Goal: Information Seeking & Learning: Learn about a topic

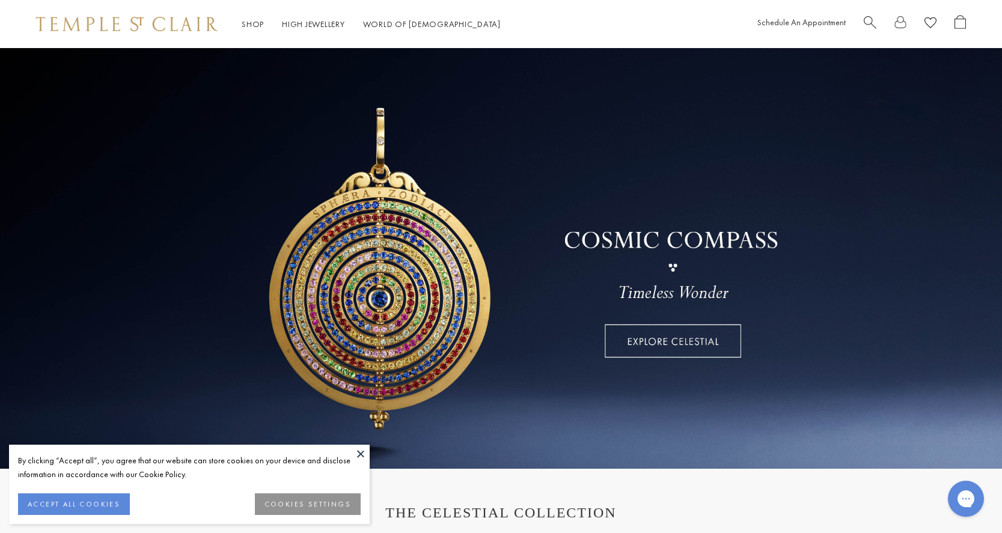
click at [363, 448] on button at bounding box center [361, 454] width 18 height 18
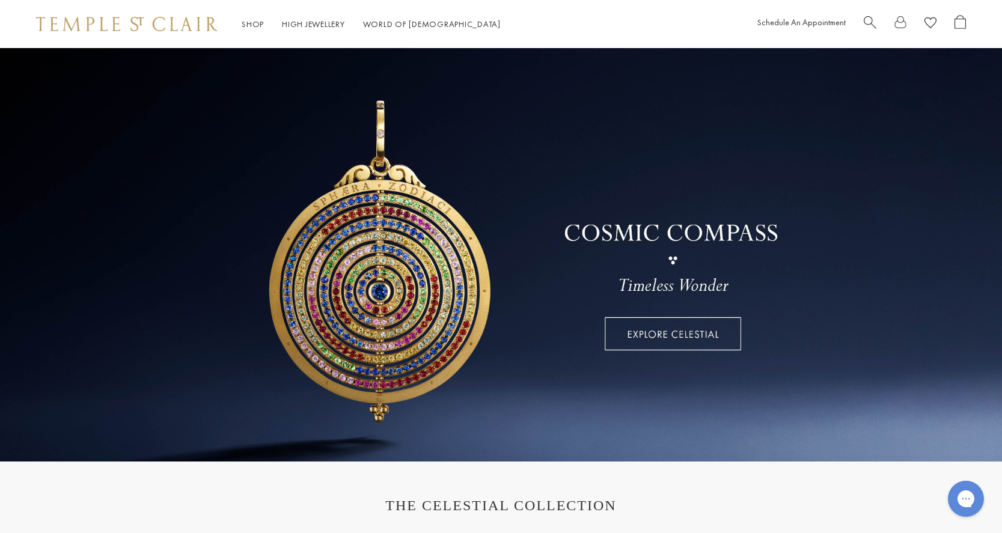
scroll to position [11, 0]
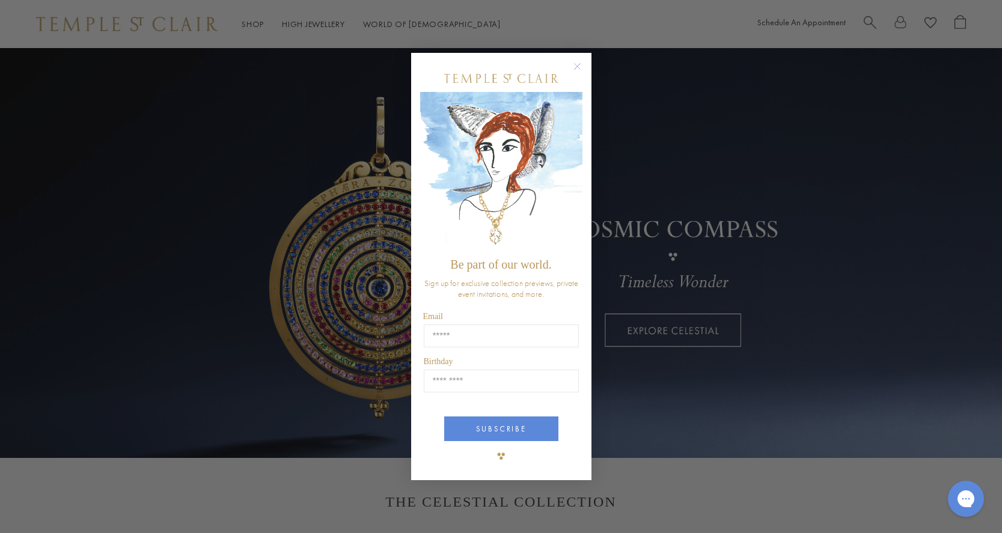
click at [573, 68] on circle "Close dialog" at bounding box center [577, 66] width 14 height 14
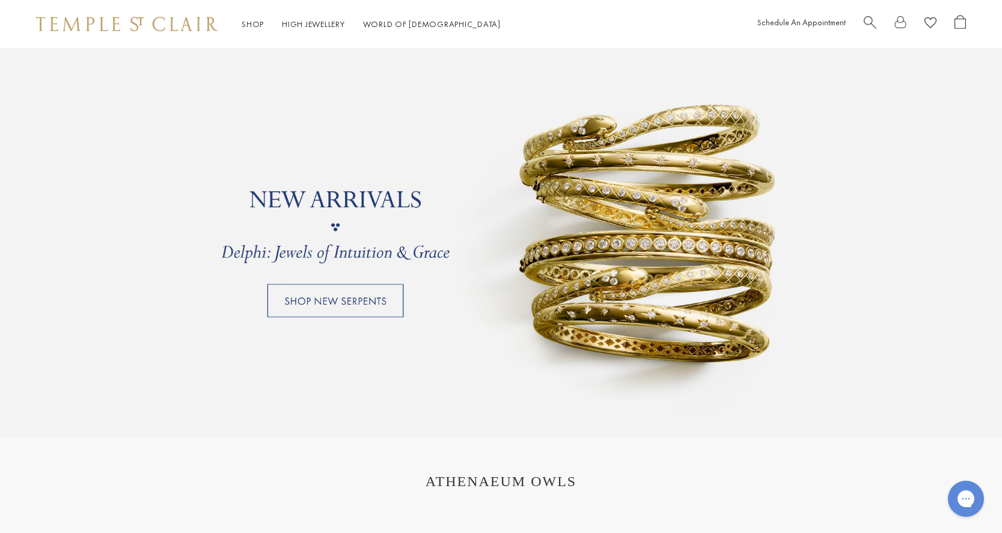
scroll to position [1019, 0]
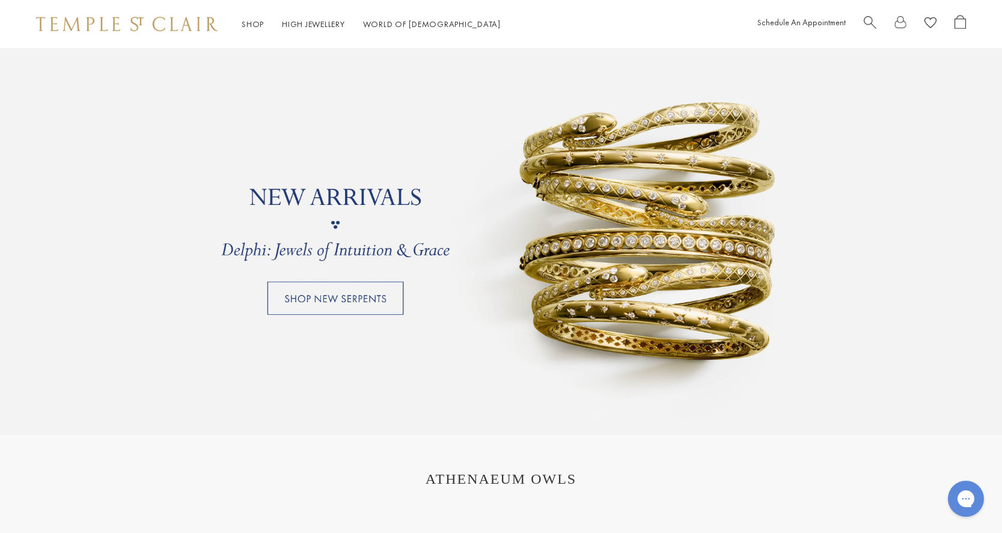
click at [367, 305] on link at bounding box center [501, 224] width 1002 height 421
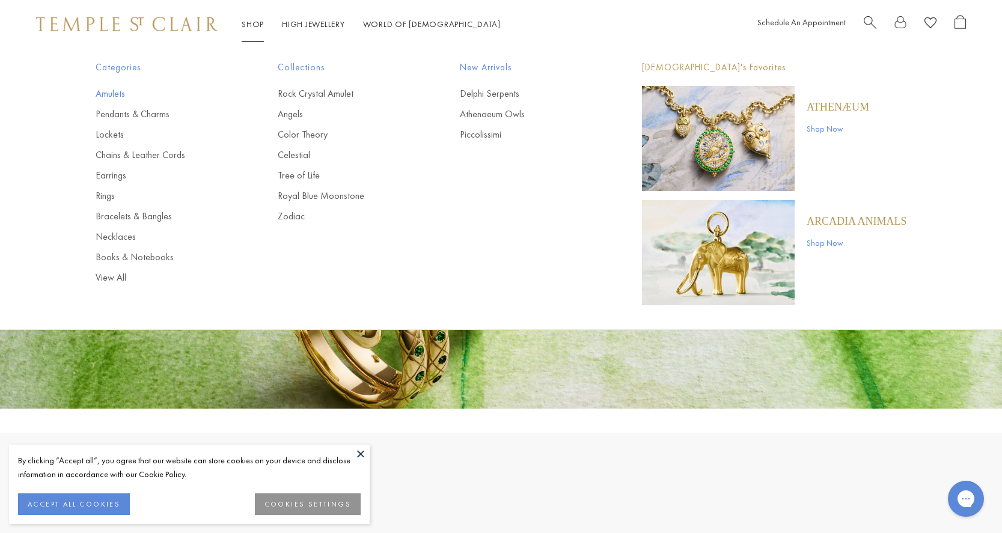
click at [112, 88] on link "Amulets" at bounding box center [163, 93] width 134 height 13
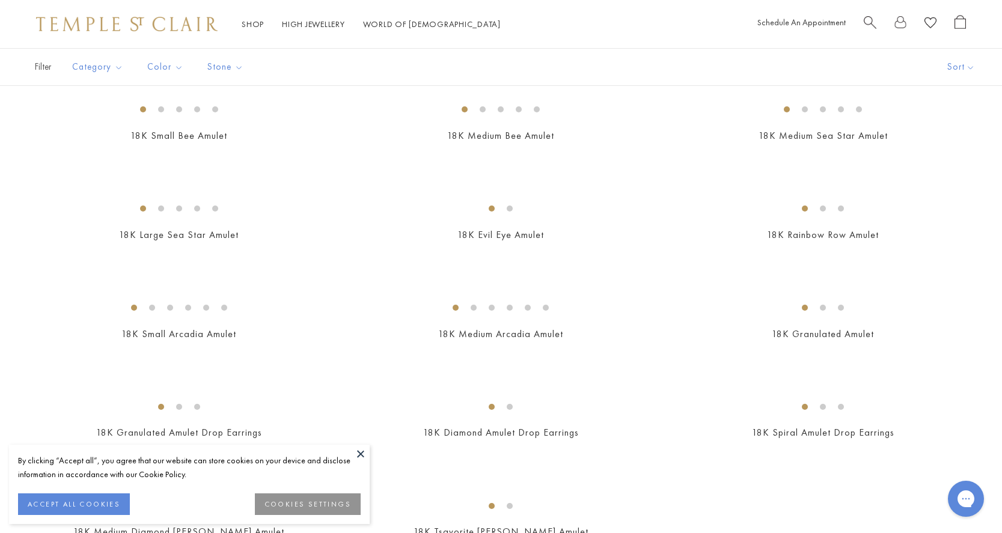
scroll to position [1650, 0]
click at [41, 505] on button "ACCEPT ALL COOKIES" at bounding box center [74, 504] width 112 height 22
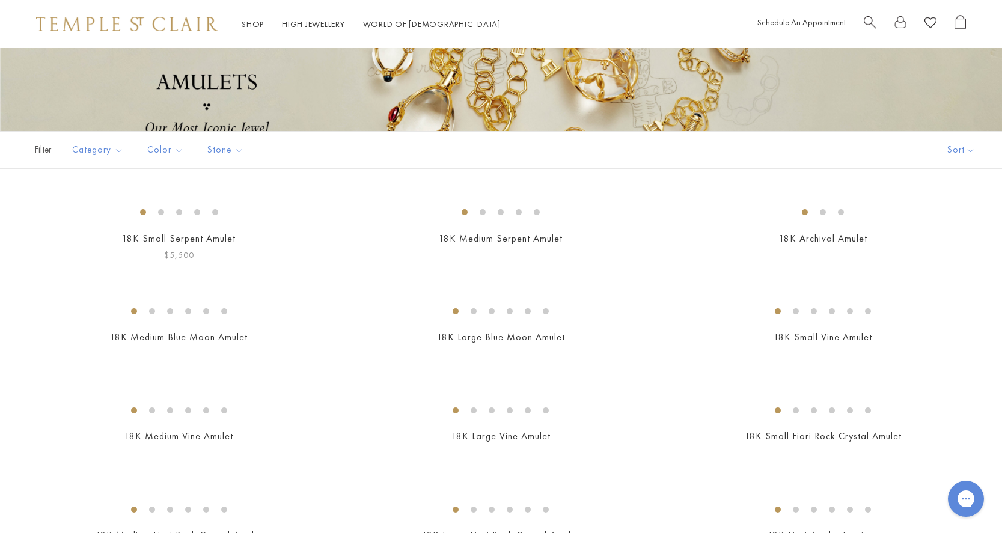
scroll to position [181, 0]
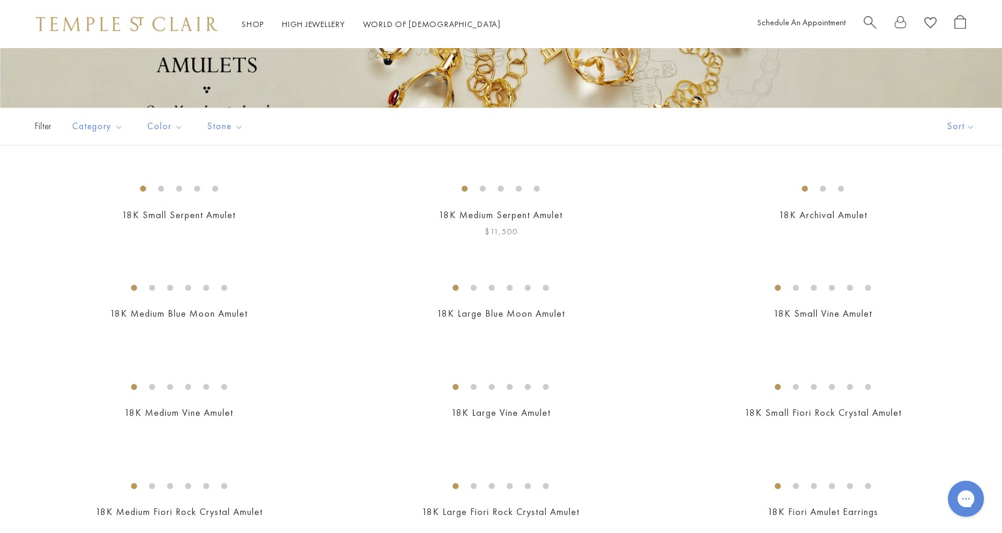
click at [0, 0] on img at bounding box center [0, 0] width 0 height 0
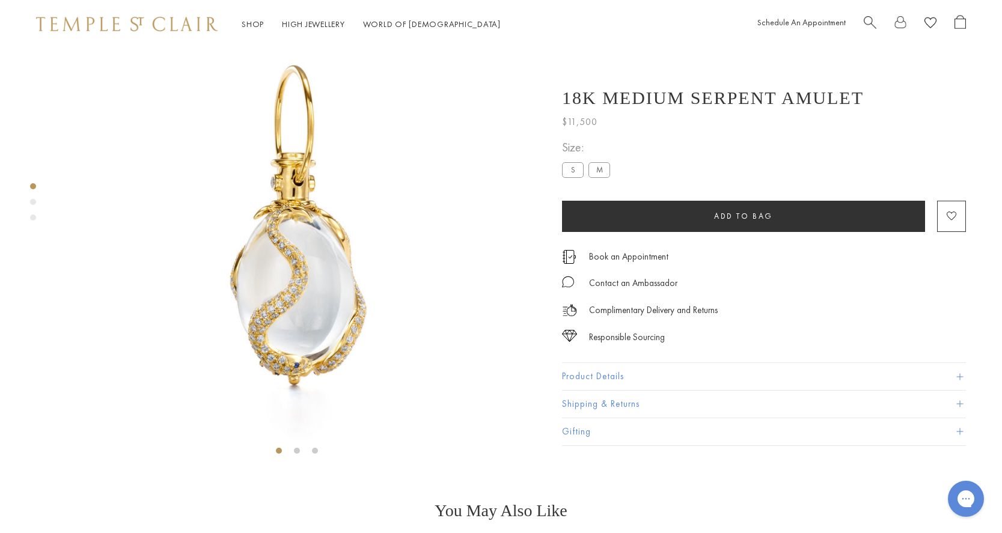
scroll to position [61, 0]
click at [35, 200] on div "Product gallery navigation" at bounding box center [33, 202] width 6 height 6
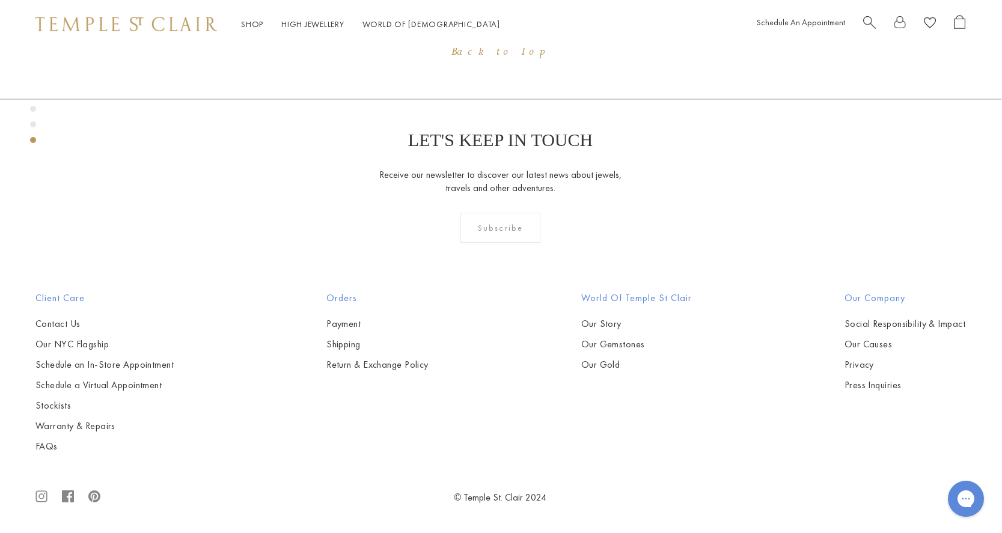
scroll to position [1302, 0]
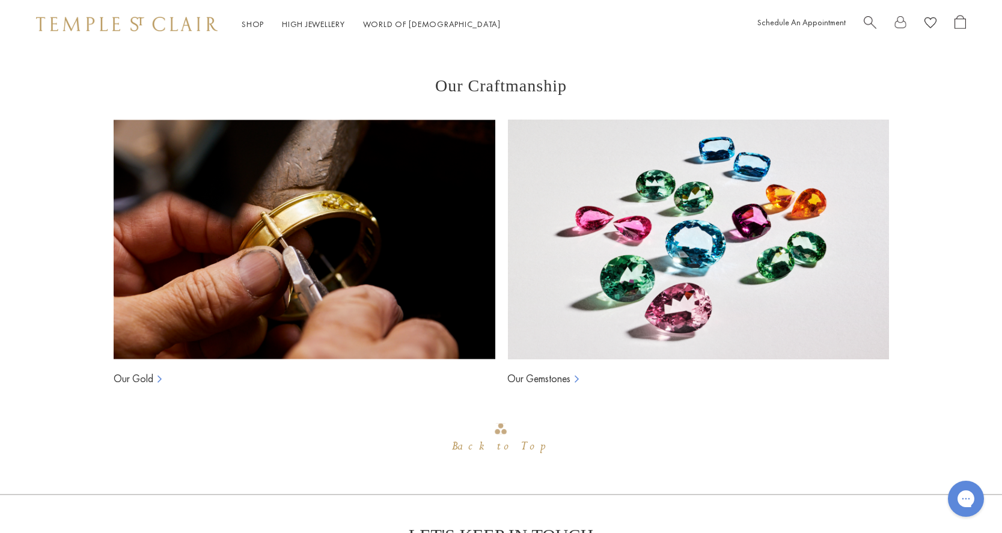
scroll to position [834, 0]
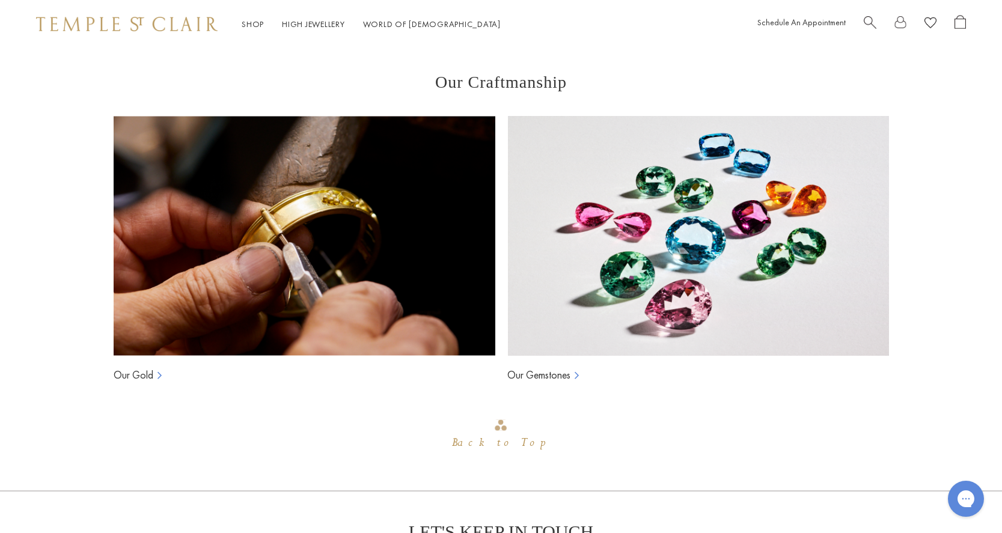
click at [543, 374] on link "Our Gemstones" at bounding box center [538, 375] width 63 height 14
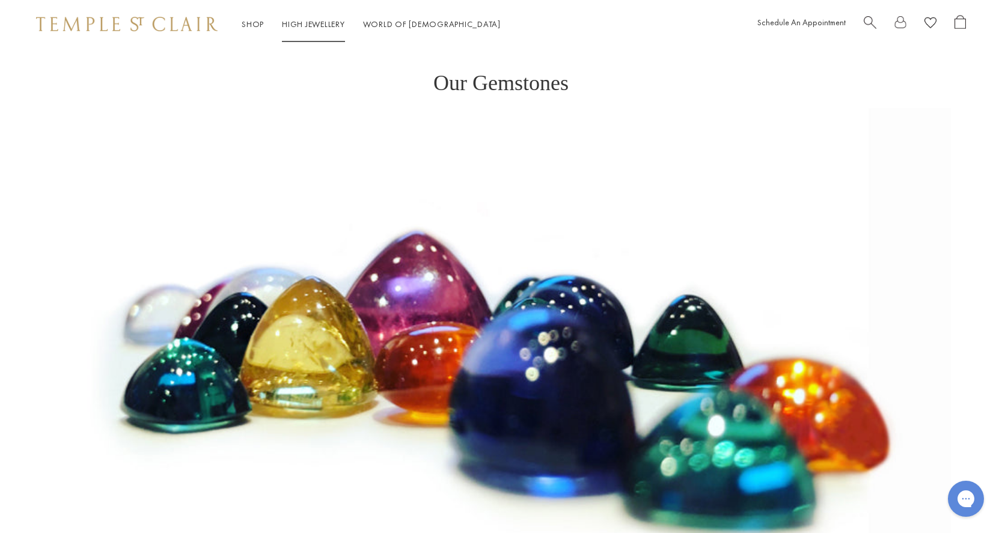
click at [309, 24] on link "High Jewellery High Jewellery" at bounding box center [313, 24] width 63 height 11
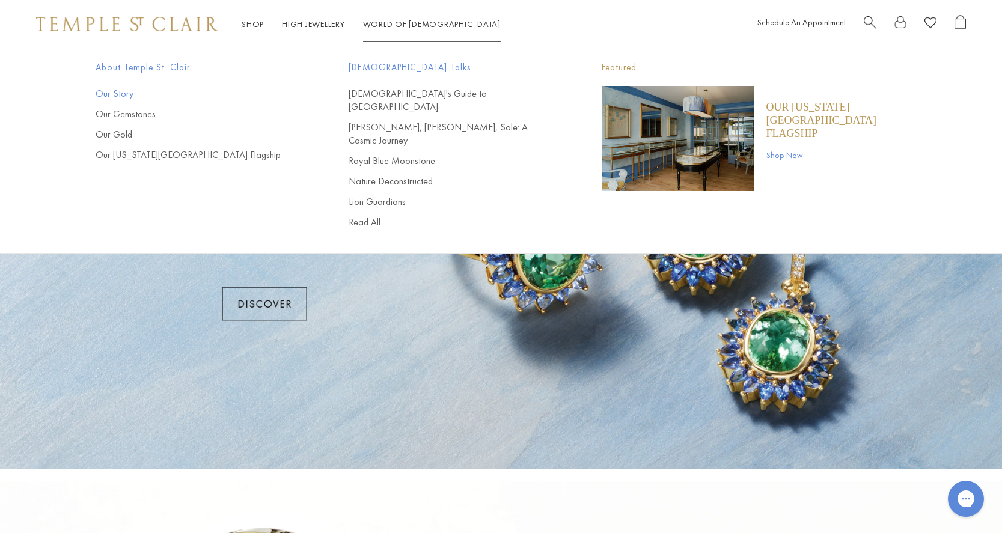
click at [110, 90] on link "Our Story" at bounding box center [198, 93] width 205 height 13
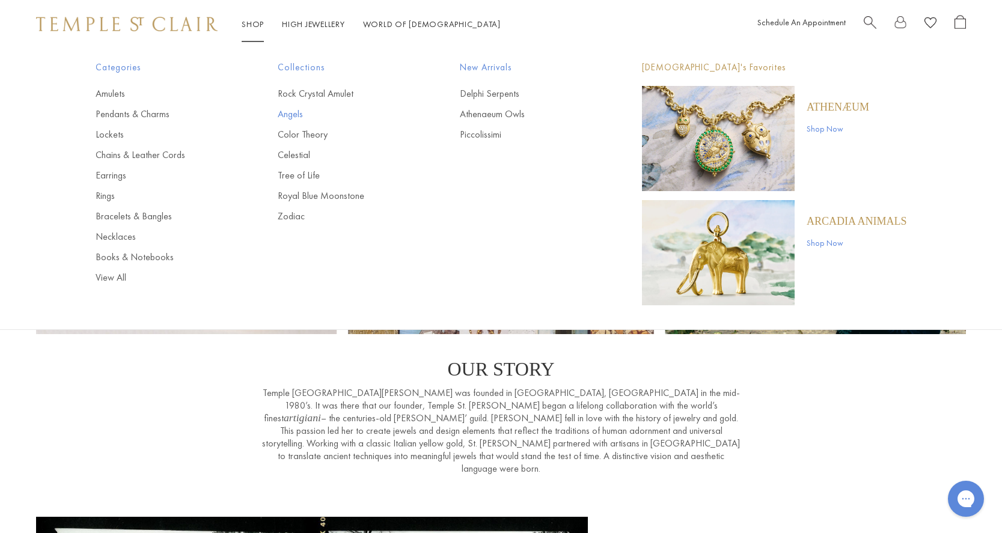
click at [300, 112] on link "Angels" at bounding box center [345, 114] width 134 height 13
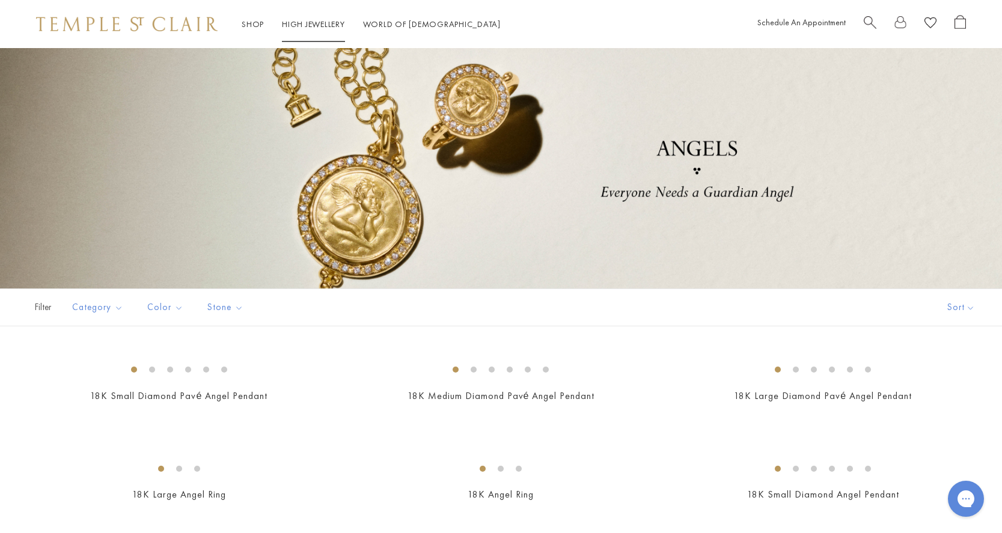
click at [333, 29] on li "High Jewellery High Jewellery" at bounding box center [313, 24] width 63 height 15
click at [329, 25] on link "High Jewellery High Jewellery" at bounding box center [313, 24] width 63 height 11
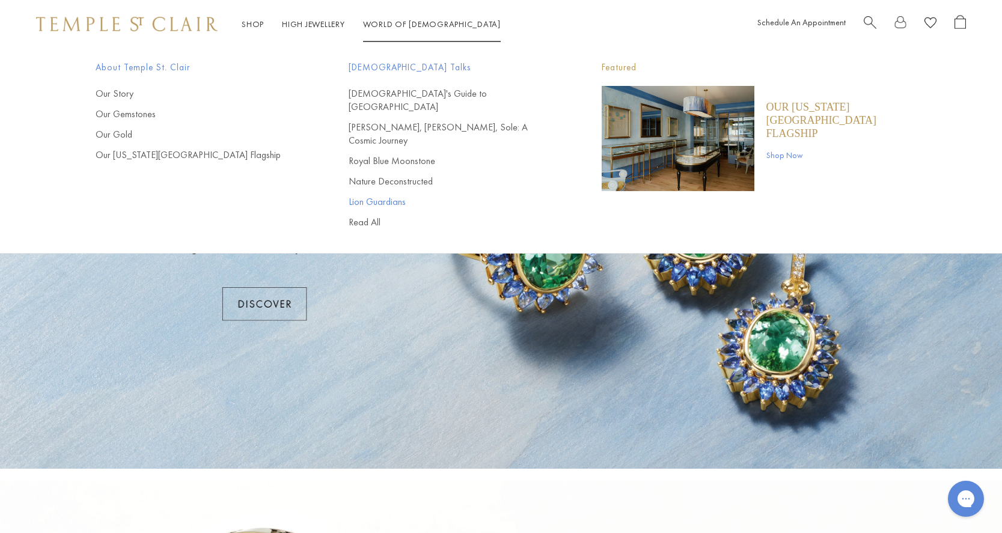
click at [362, 195] on link "Lion Guardians" at bounding box center [451, 201] width 205 height 13
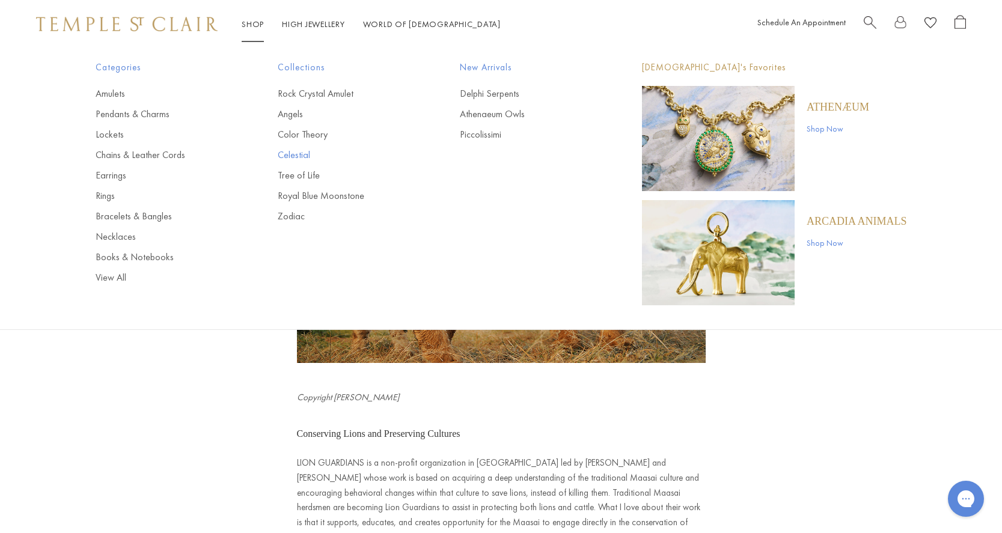
click at [299, 156] on link "Celestial" at bounding box center [345, 154] width 134 height 13
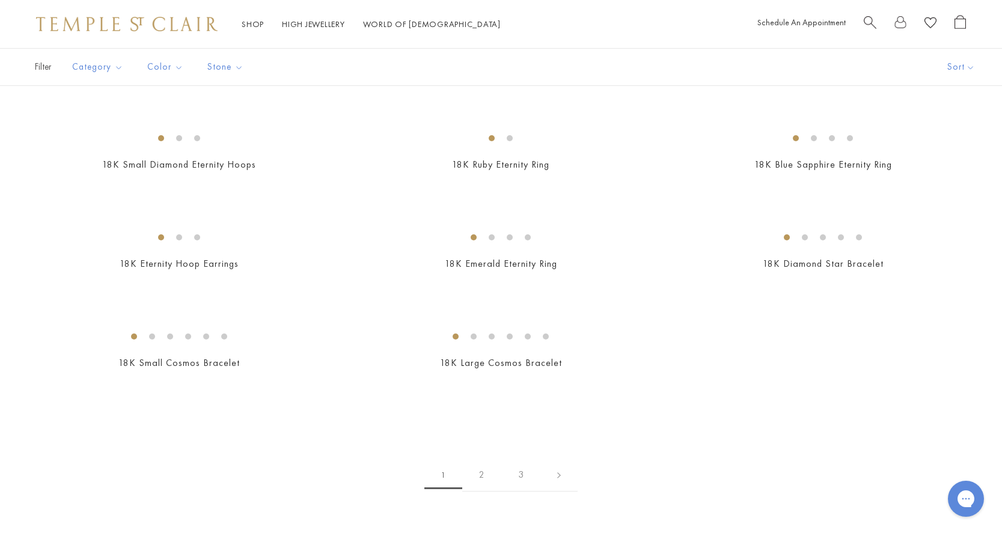
scroll to position [1422, 0]
click at [0, 0] on img at bounding box center [0, 0] width 0 height 0
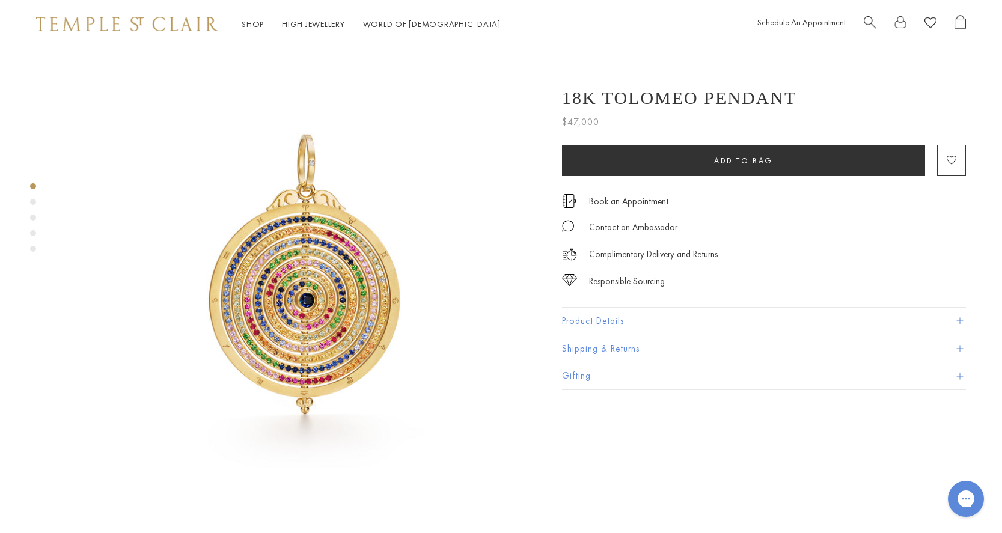
click at [34, 200] on div "Product gallery navigation" at bounding box center [33, 202] width 6 height 6
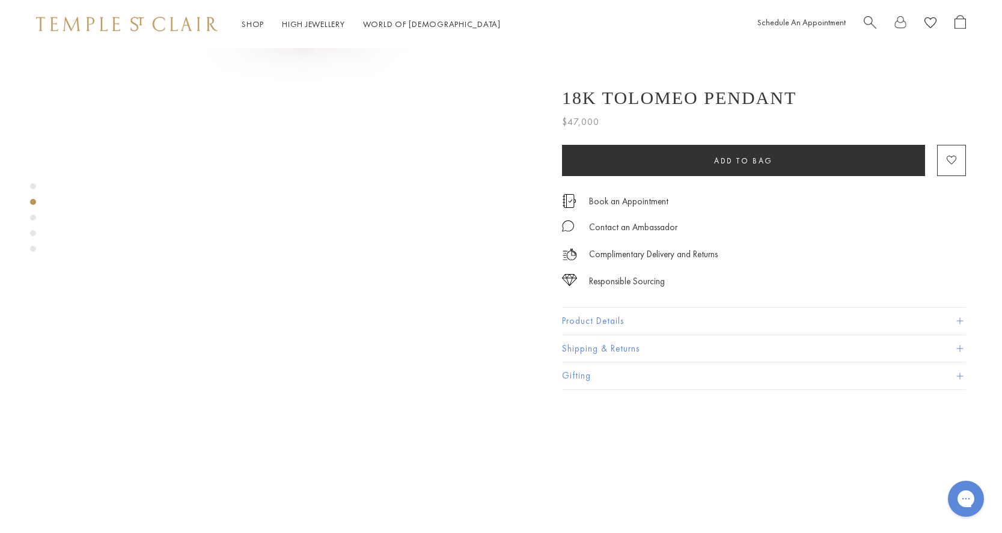
scroll to position [473, 0]
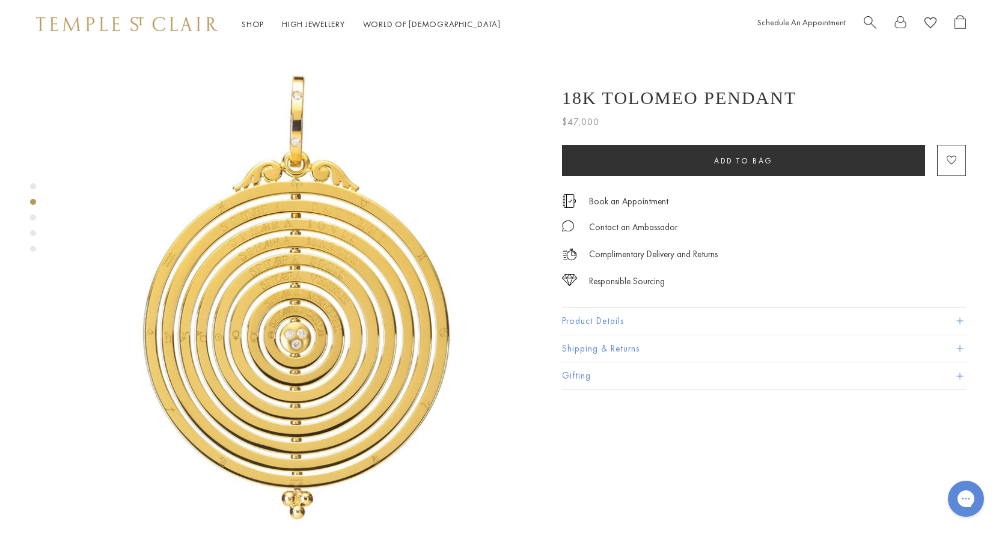
click at [35, 215] on div "Product gallery navigation" at bounding box center [33, 218] width 6 height 6
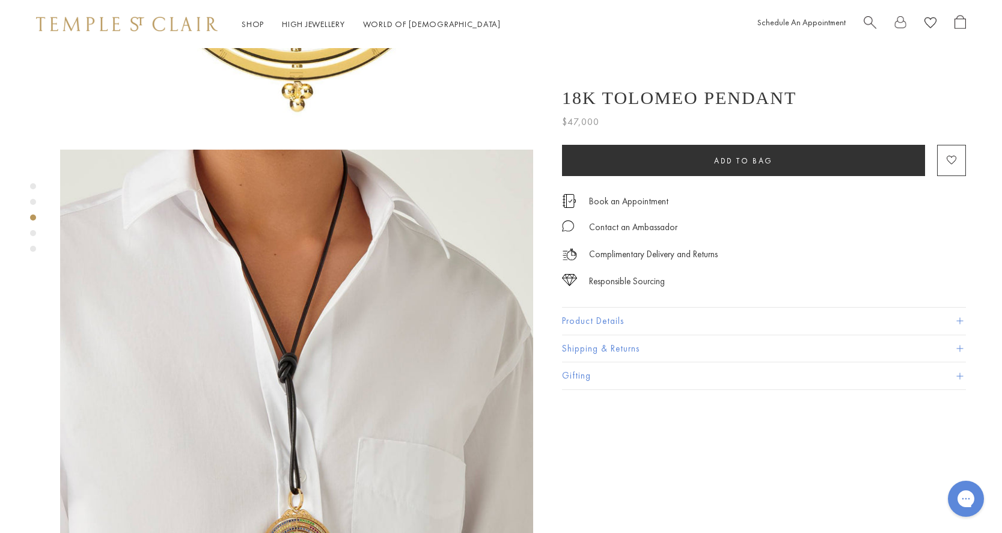
scroll to position [946, 0]
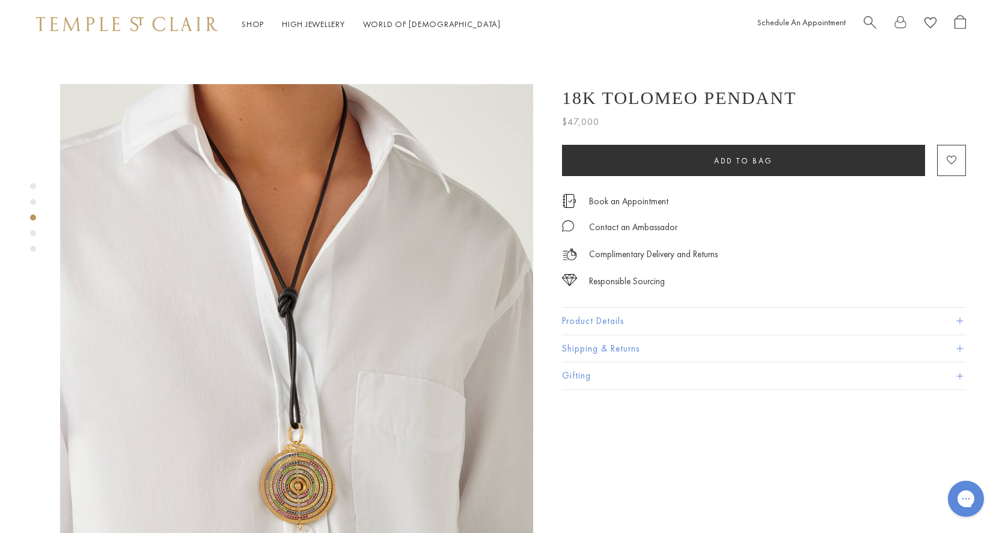
click at [32, 231] on div "Product gallery navigation" at bounding box center [33, 233] width 6 height 6
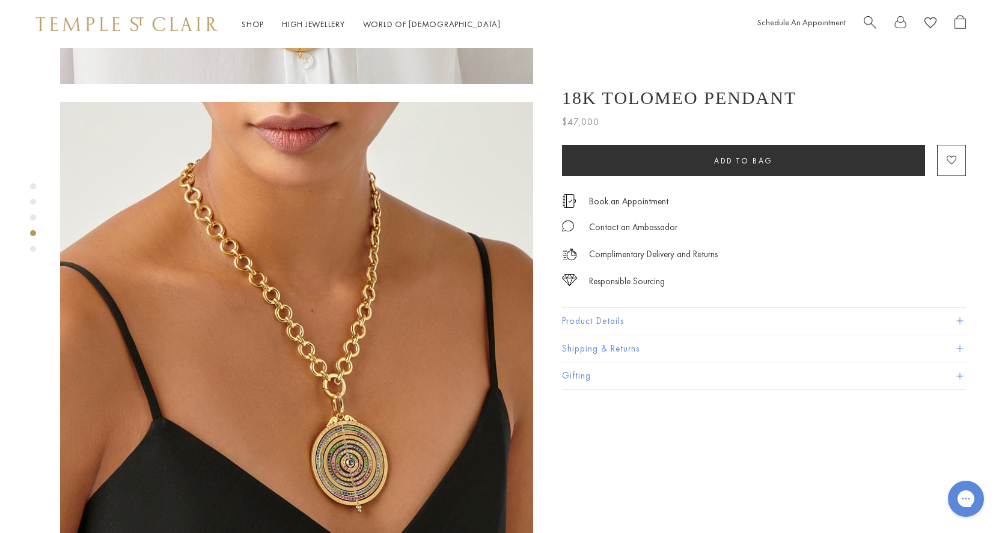
click at [33, 248] on div "Product gallery navigation" at bounding box center [33, 249] width 6 height 6
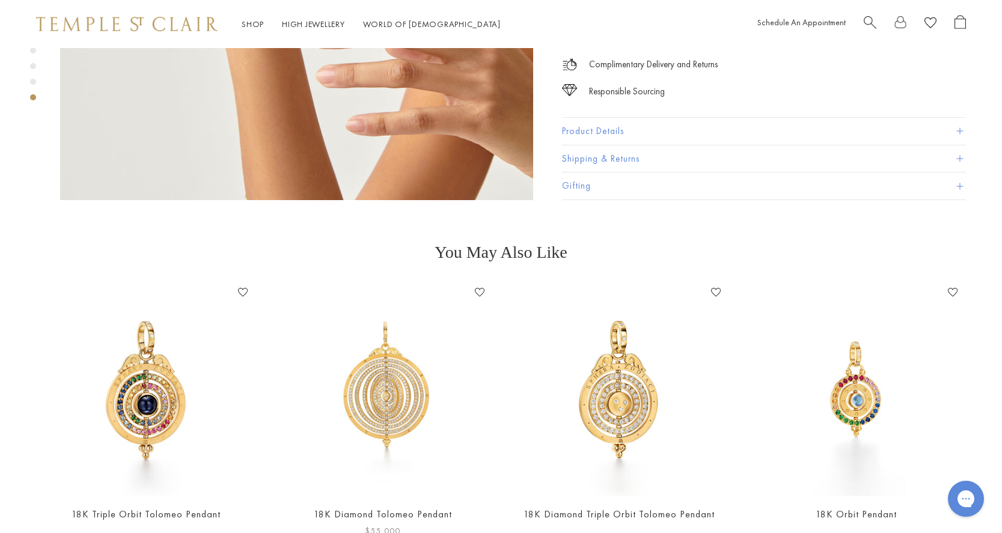
scroll to position [2291, 0]
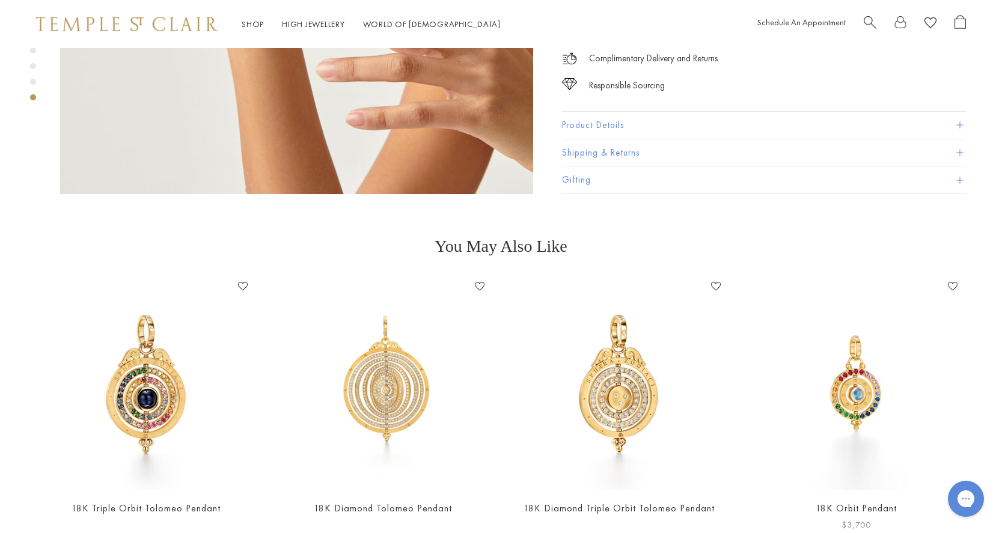
click at [849, 314] on img at bounding box center [855, 383] width 213 height 213
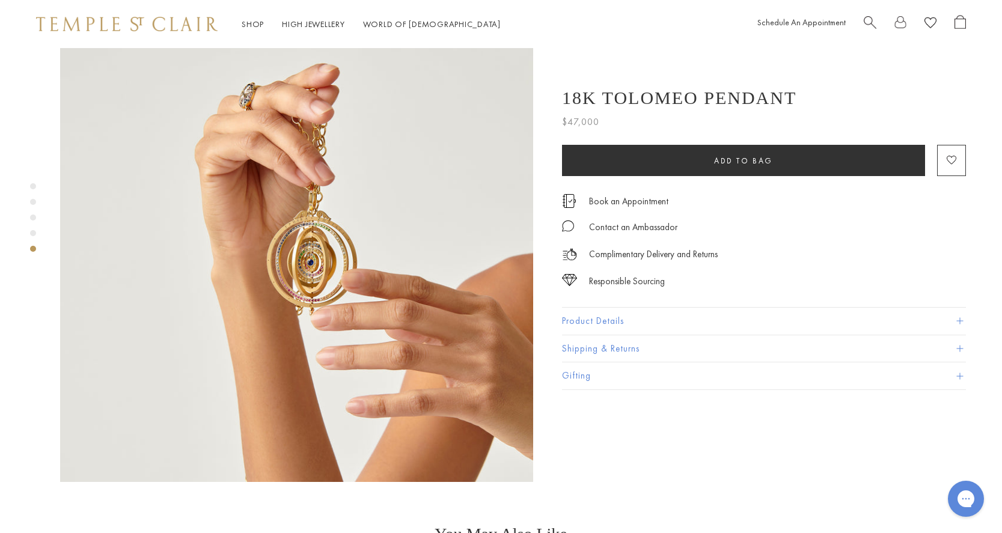
scroll to position [1983, 0]
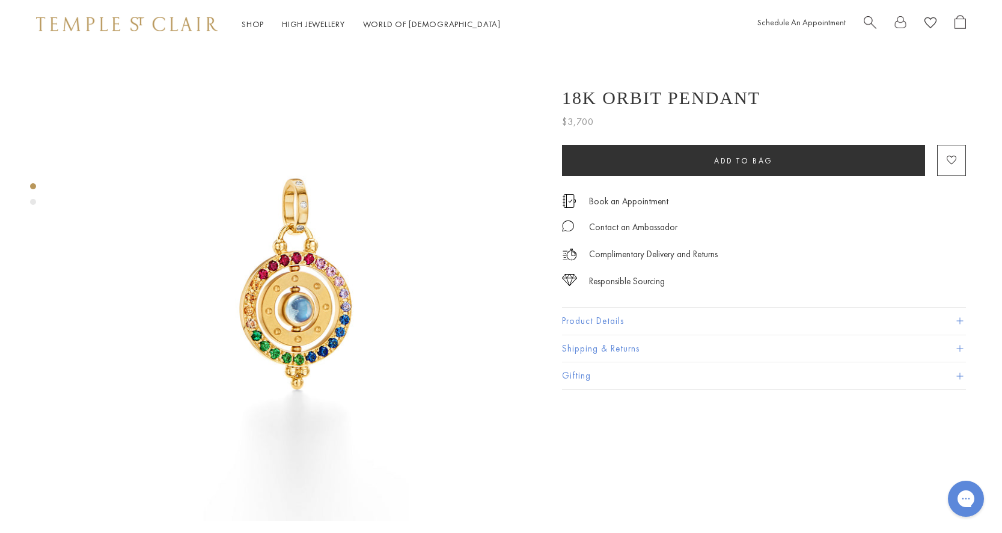
click at [32, 202] on div "Product gallery navigation" at bounding box center [33, 202] width 6 height 6
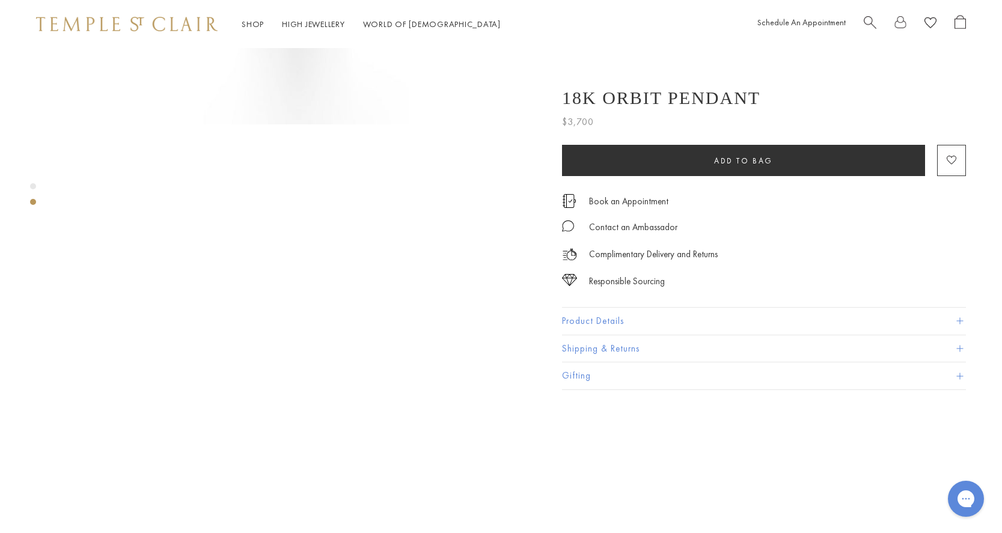
scroll to position [473, 0]
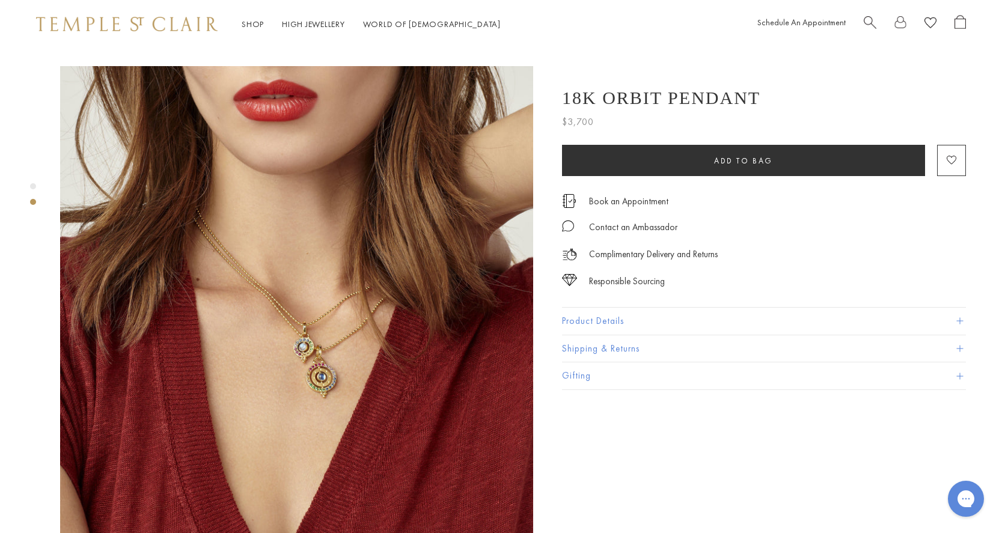
click at [335, 354] on img at bounding box center [296, 302] width 473 height 473
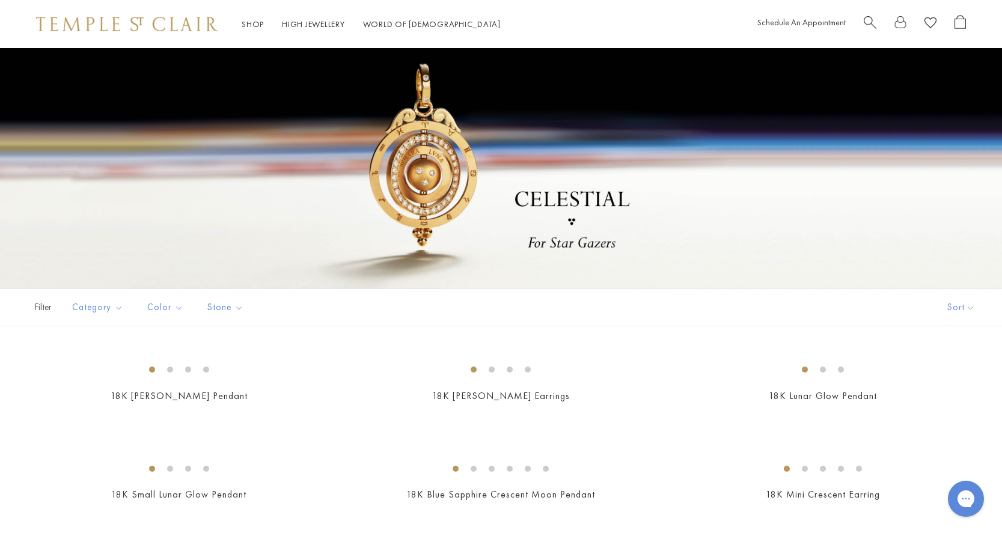
scroll to position [1422, 0]
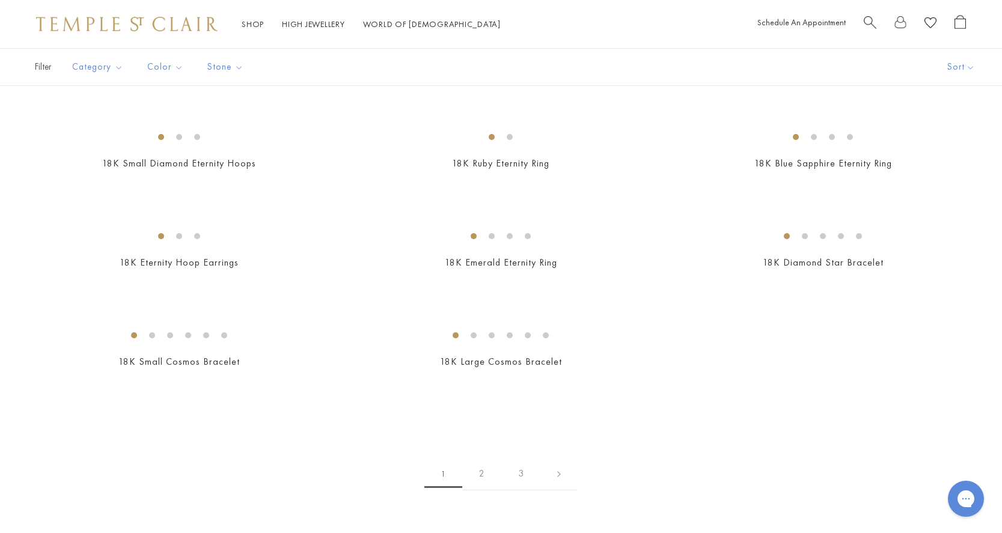
click at [0, 0] on img at bounding box center [0, 0] width 0 height 0
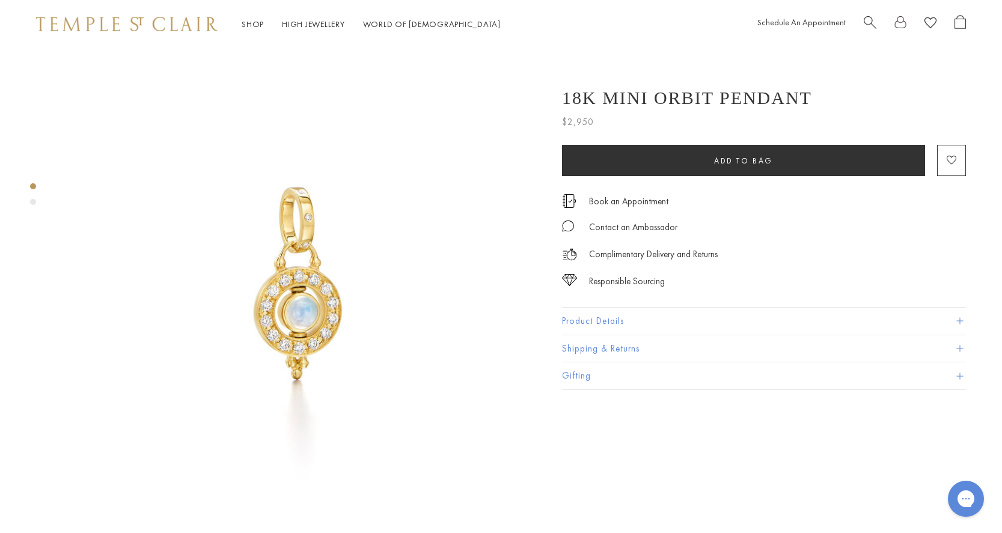
click at [32, 200] on div "Product gallery navigation" at bounding box center [33, 202] width 6 height 6
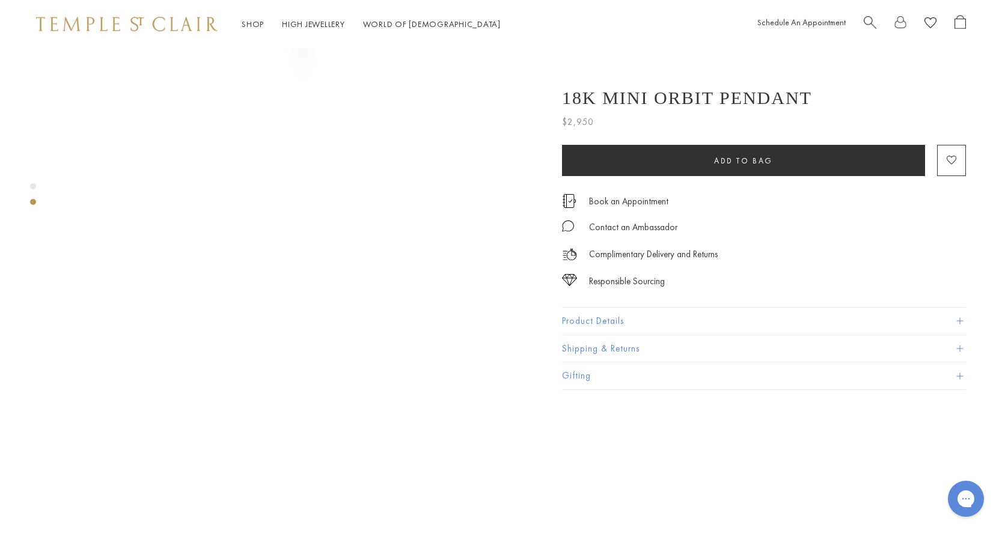
scroll to position [473, 0]
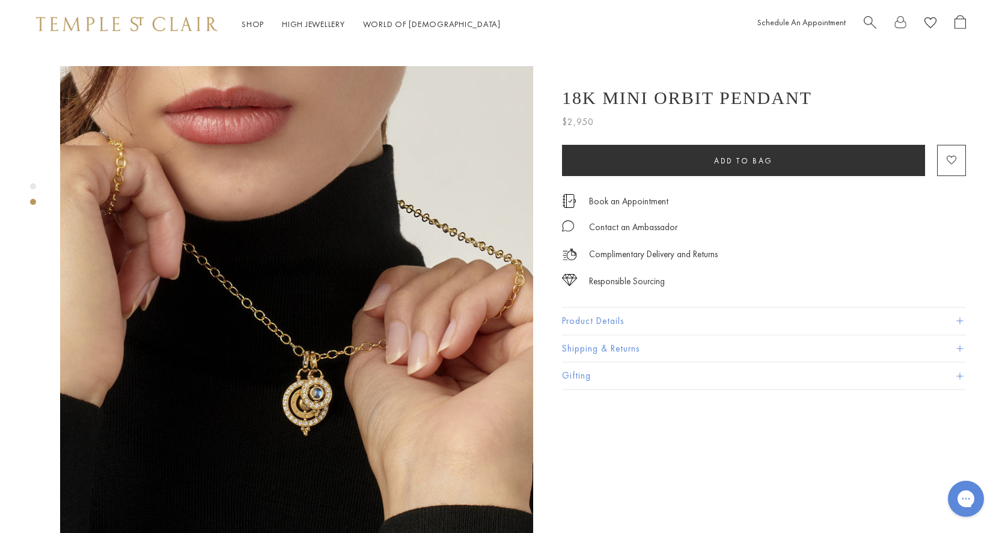
click at [957, 323] on span at bounding box center [959, 321] width 7 height 7
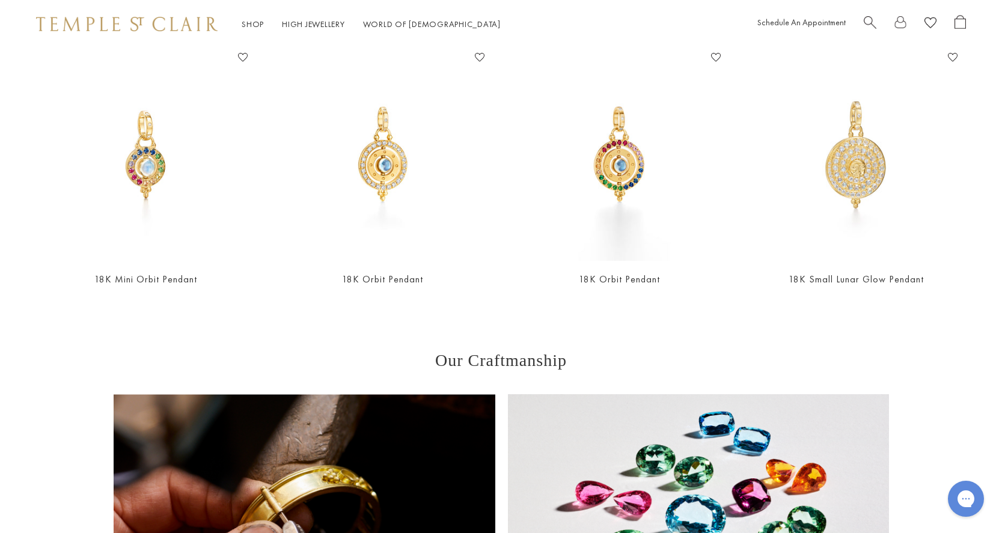
scroll to position [1051, 0]
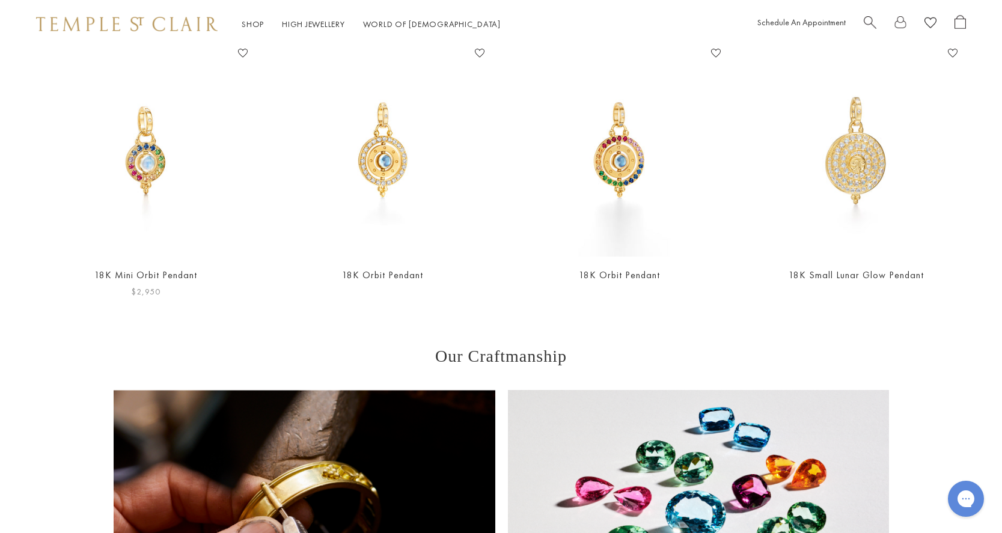
click at [153, 269] on link "18K Mini Orbit Pendant" at bounding box center [145, 275] width 103 height 13
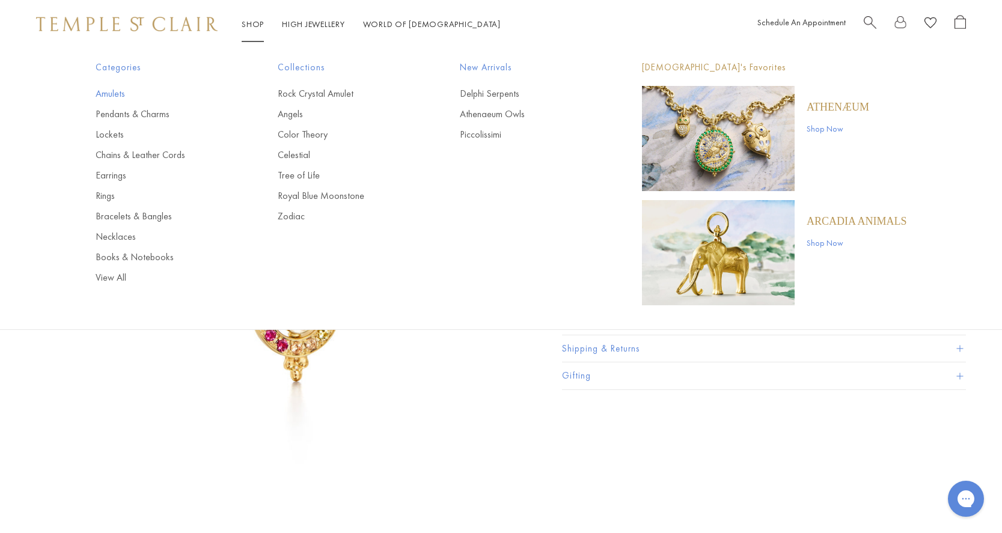
click at [117, 92] on link "Amulets" at bounding box center [163, 93] width 134 height 13
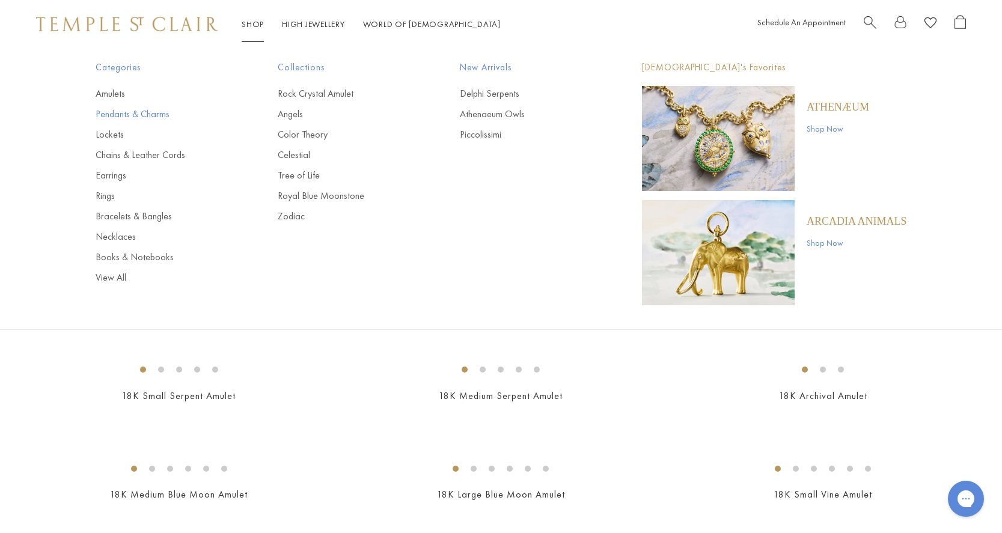
click at [122, 116] on link "Pendants & Charms" at bounding box center [163, 114] width 134 height 13
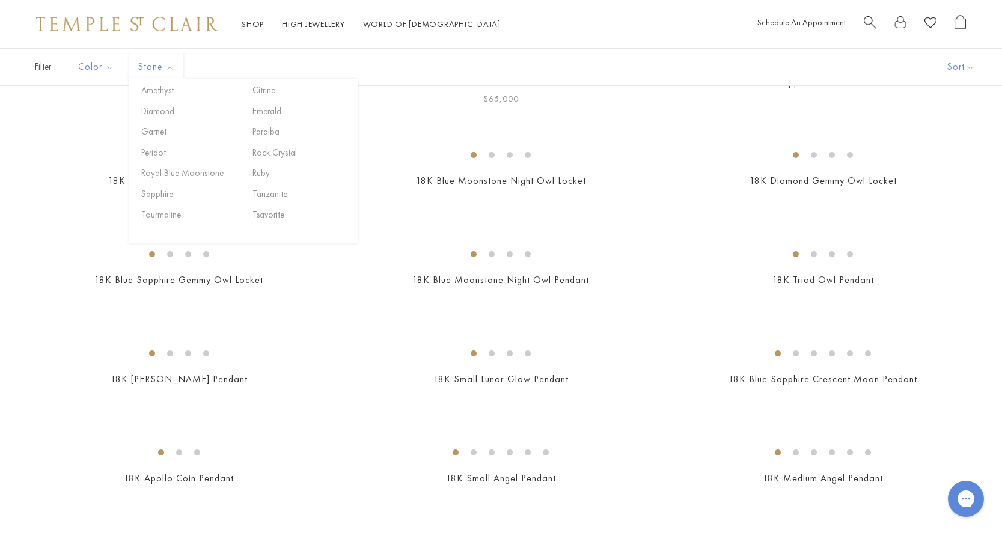
scroll to position [157, 0]
click at [0, 0] on img at bounding box center [0, 0] width 0 height 0
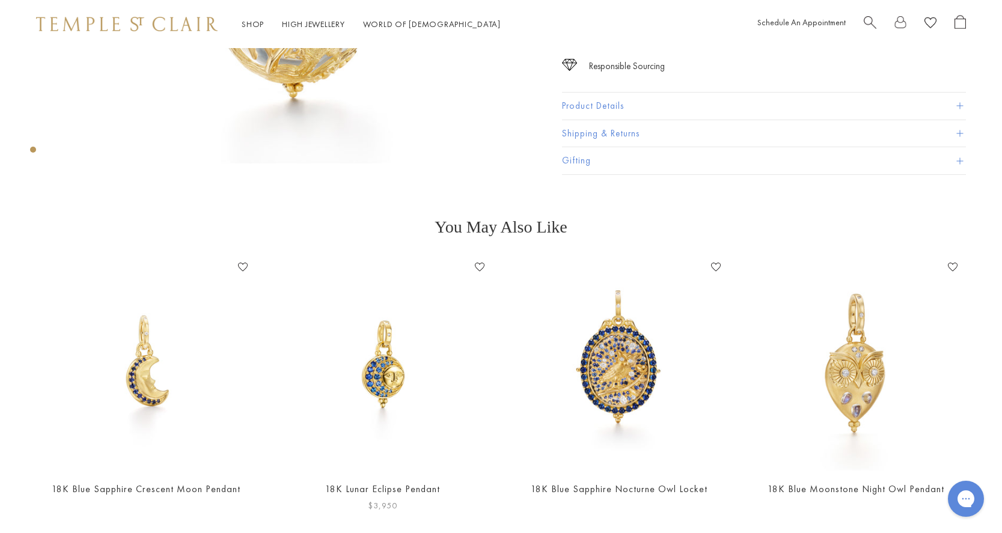
scroll to position [347, 0]
click at [397, 383] on img at bounding box center [382, 363] width 213 height 213
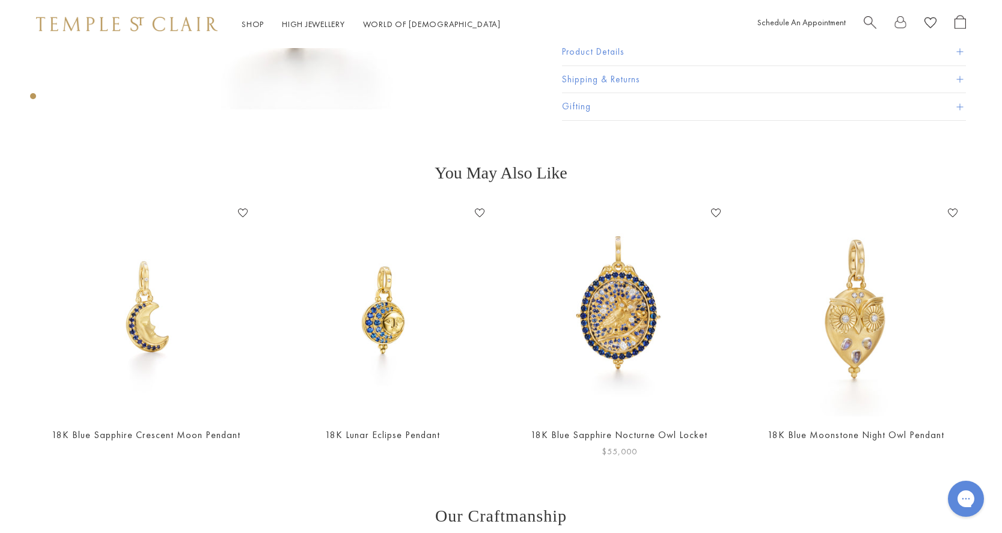
click at [635, 322] on img at bounding box center [619, 310] width 213 height 213
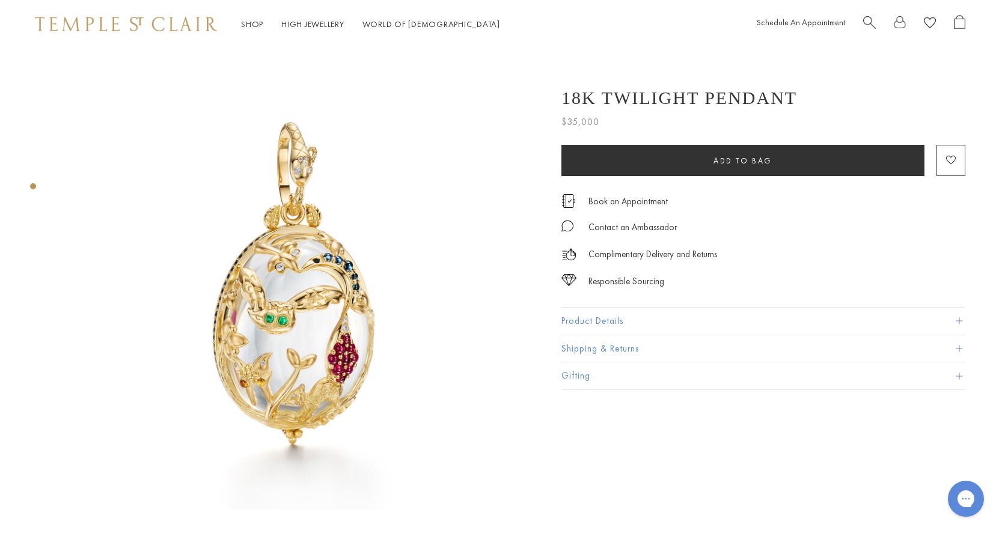
scroll to position [0, 1]
click at [303, 311] on img at bounding box center [295, 284] width 473 height 473
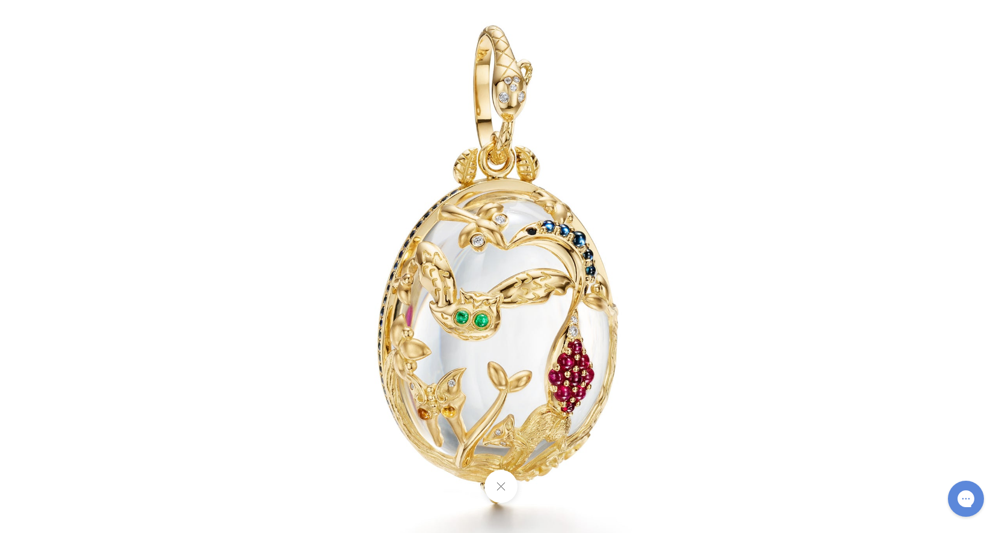
click at [505, 359] on img at bounding box center [501, 266] width 703 height 703
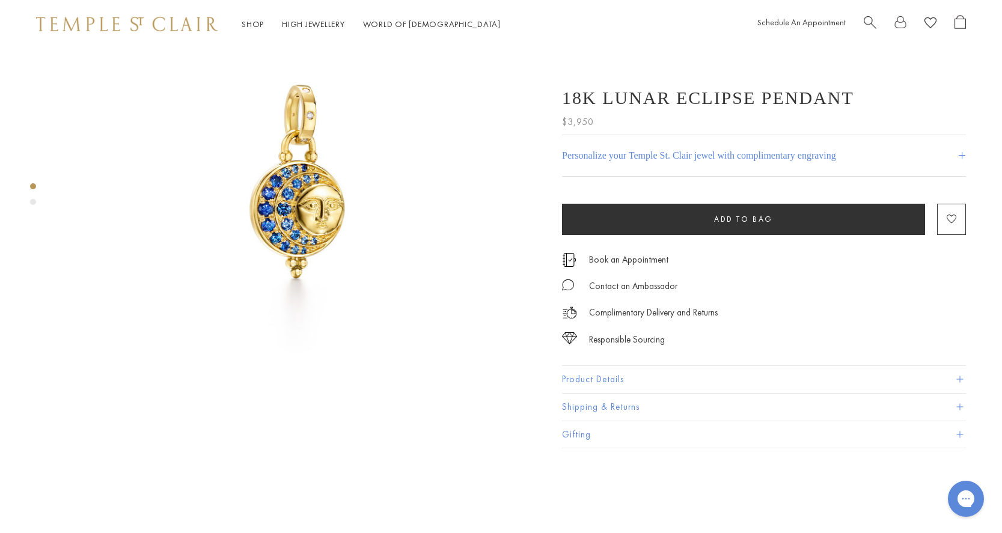
scroll to position [106, 0]
click at [32, 203] on div "Product gallery navigation" at bounding box center [33, 202] width 6 height 6
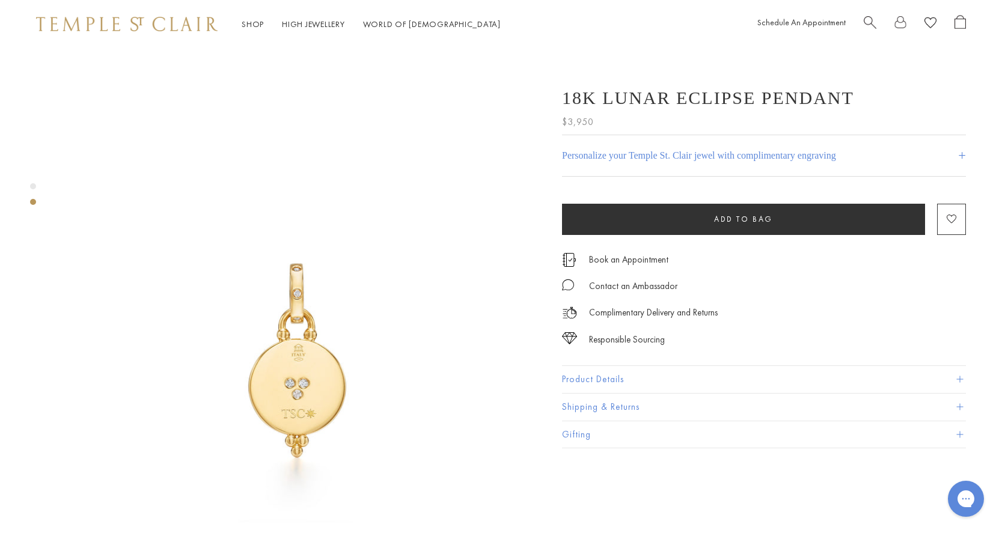
scroll to position [473, 0]
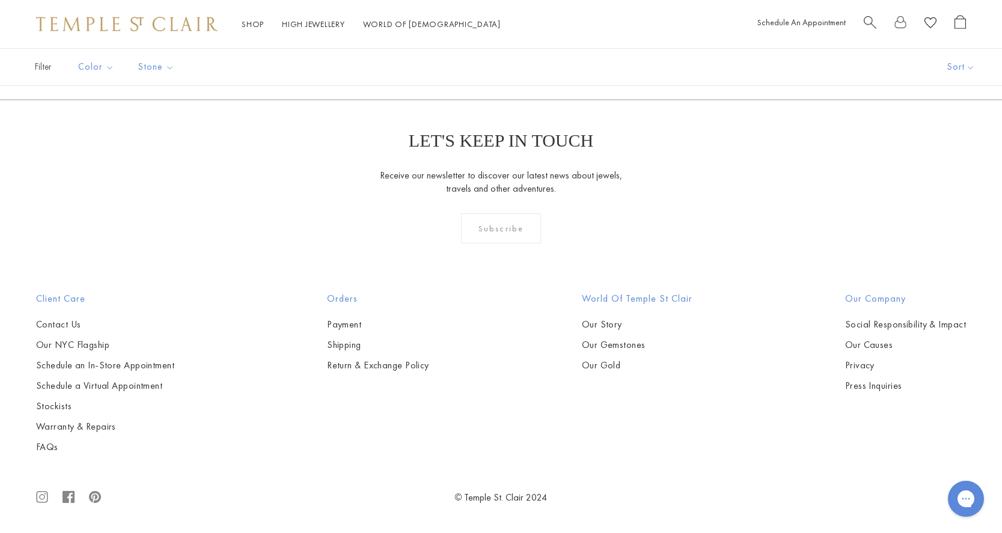
scroll to position [5309, 0]
click at [0, 0] on img at bounding box center [0, 0] width 0 height 0
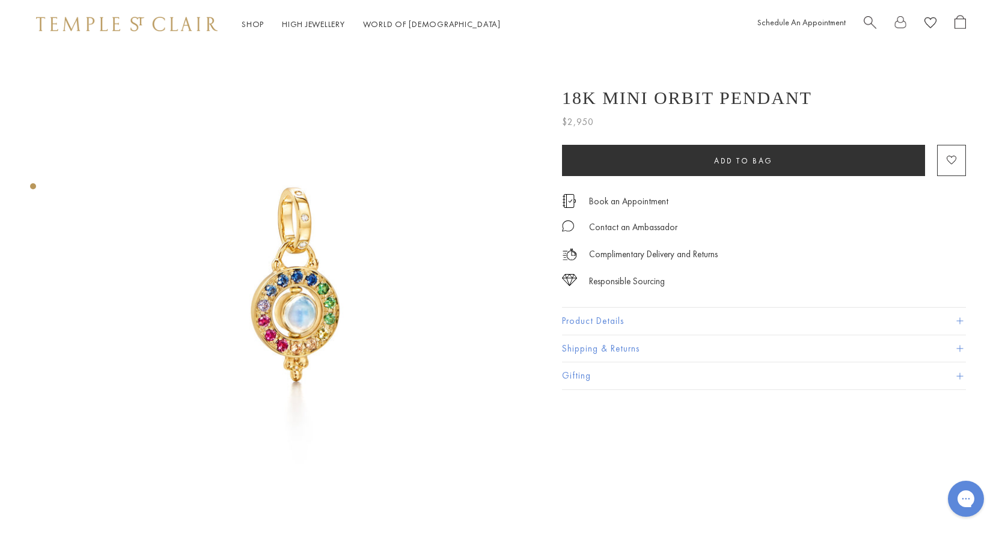
click at [301, 287] on img at bounding box center [296, 284] width 473 height 473
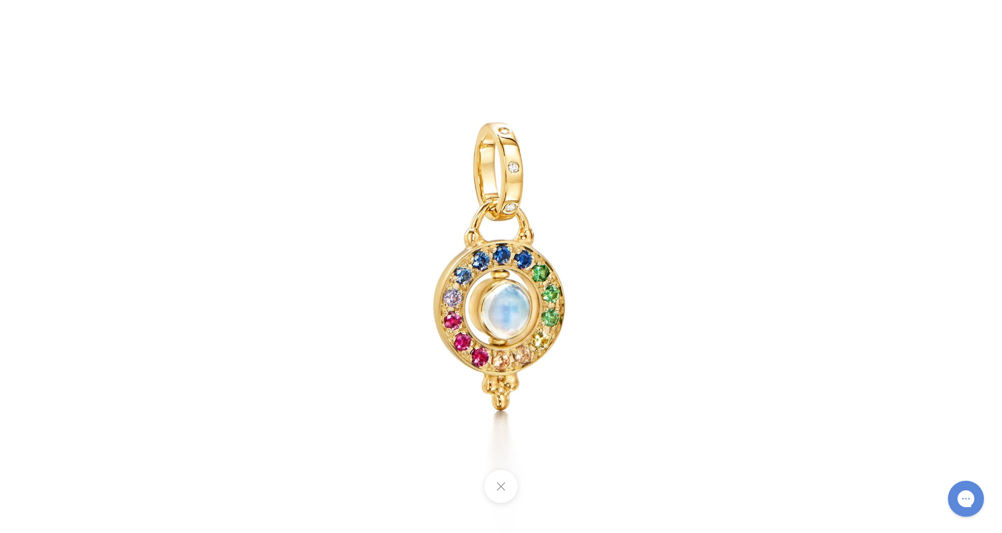
click at [553, 413] on img at bounding box center [501, 266] width 703 height 703
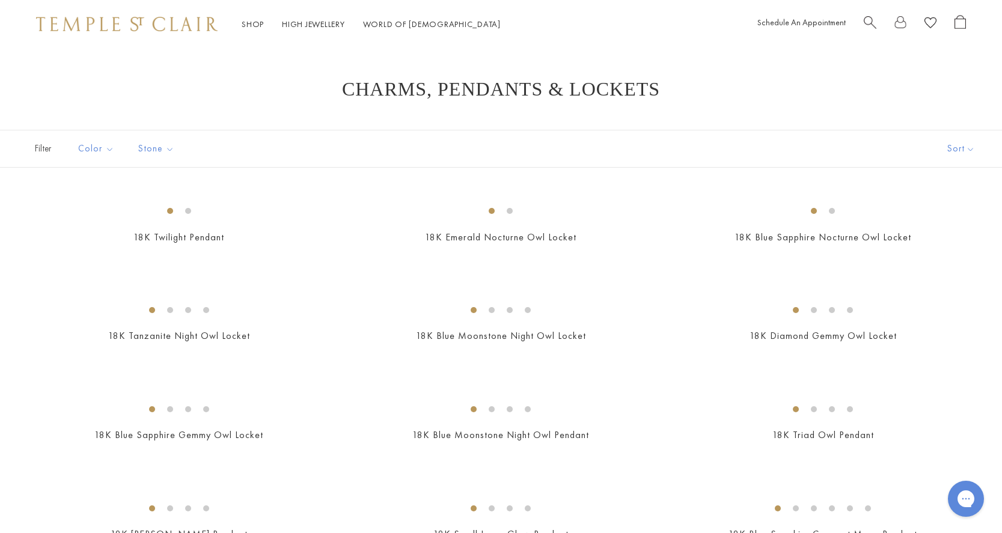
scroll to position [5309, 0]
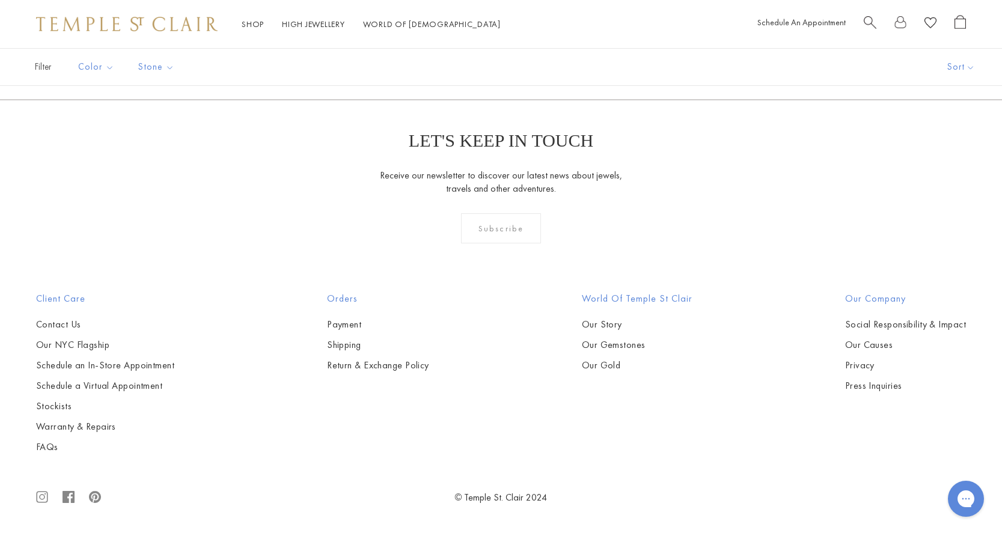
click at [0, 0] on img at bounding box center [0, 0] width 0 height 0
